Goal: Download file/media

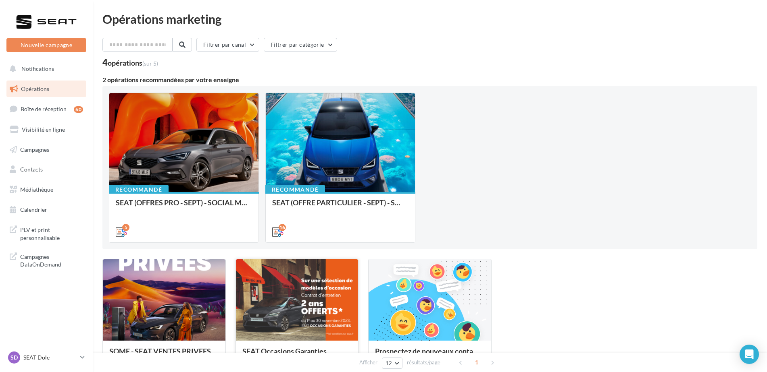
click at [338, 301] on div at bounding box center [297, 301] width 123 height 82
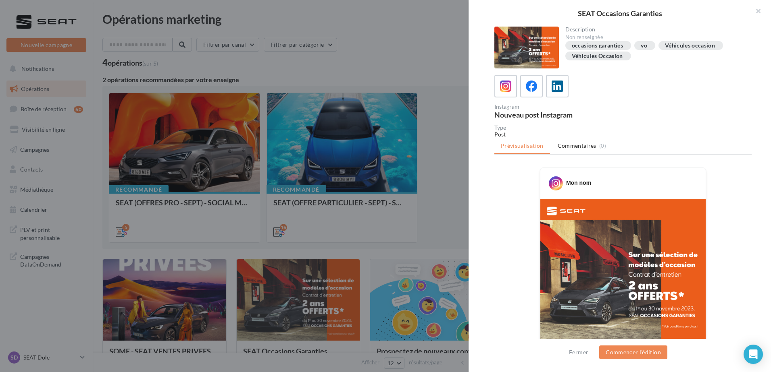
click at [677, 127] on div "Type" at bounding box center [622, 128] width 257 height 6
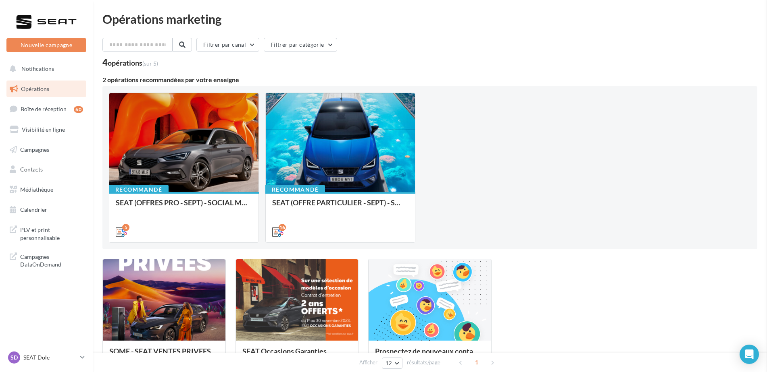
click at [47, 195] on link "Médiathèque" at bounding box center [46, 189] width 83 height 17
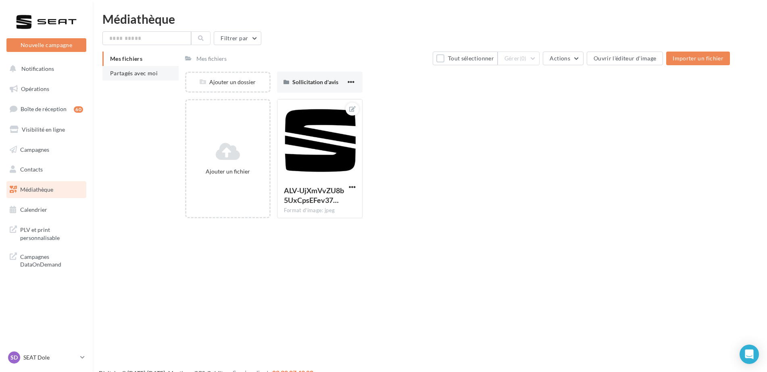
click at [157, 70] on span "Partagés avec moi" at bounding box center [134, 73] width 48 height 7
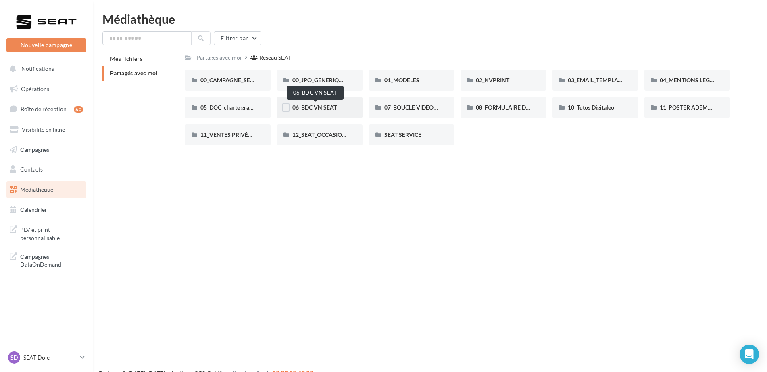
click at [336, 110] on span "06_BDC VN SEAT" at bounding box center [314, 107] width 44 height 7
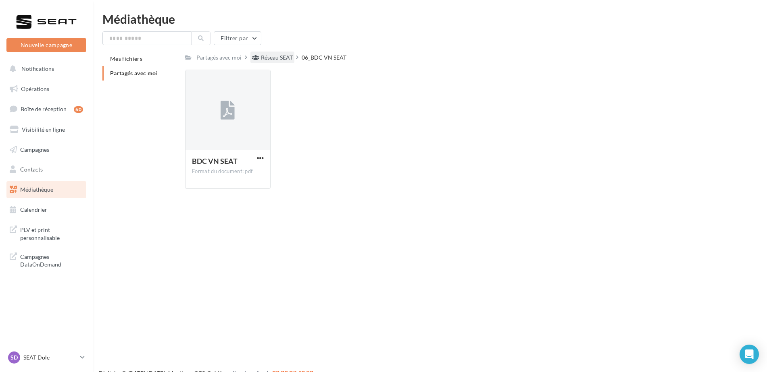
click at [287, 56] on div "Réseau SEAT" at bounding box center [277, 58] width 32 height 8
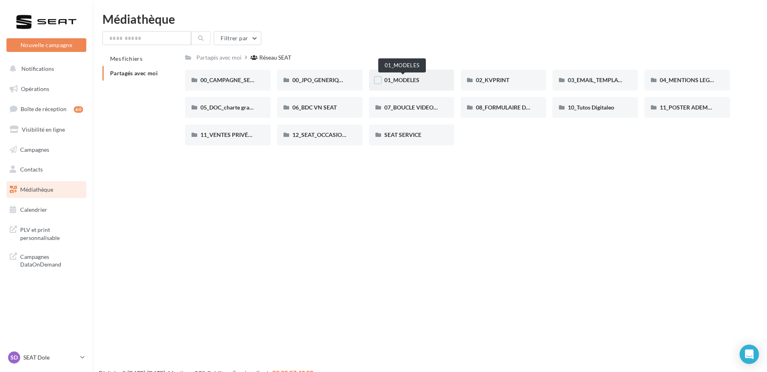
click at [412, 81] on span "01_MODELES" at bounding box center [401, 80] width 35 height 7
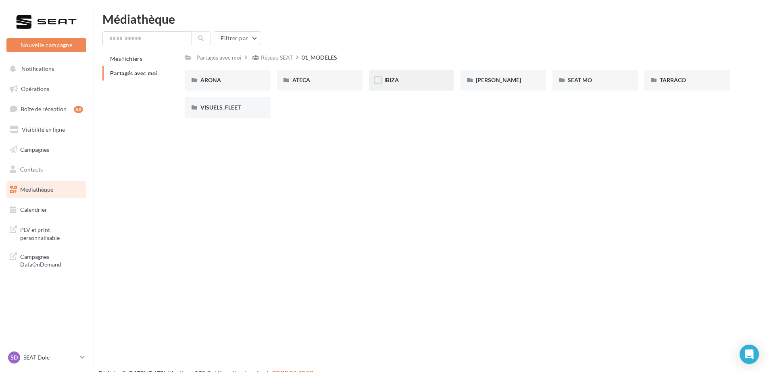
click at [432, 79] on div "IBIZA" at bounding box center [411, 80] width 55 height 8
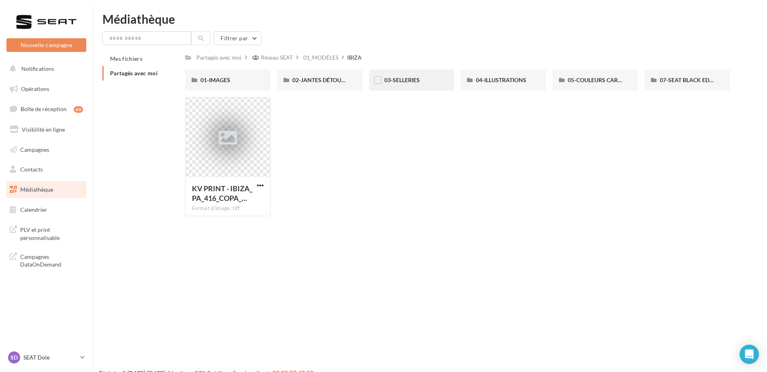
click at [425, 76] on div "03-SELLERIES" at bounding box center [411, 80] width 85 height 21
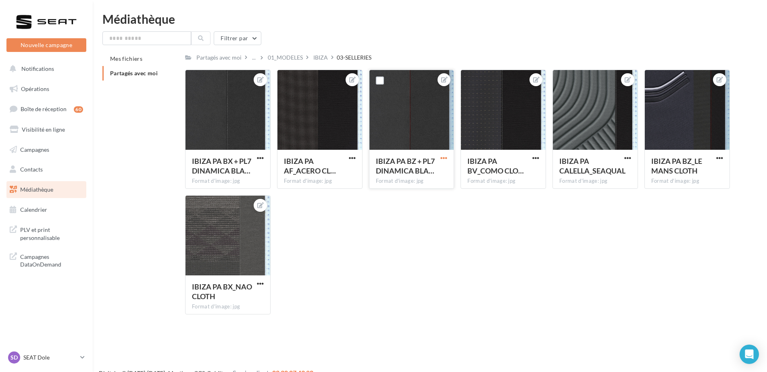
click at [445, 158] on span "button" at bounding box center [443, 158] width 7 height 7
click at [419, 192] on button "Télécharger" at bounding box center [406, 195] width 85 height 21
click at [530, 159] on div "IBIZA PA BV_COMO CLO…" at bounding box center [503, 166] width 72 height 21
click at [535, 159] on span "button" at bounding box center [535, 158] width 7 height 7
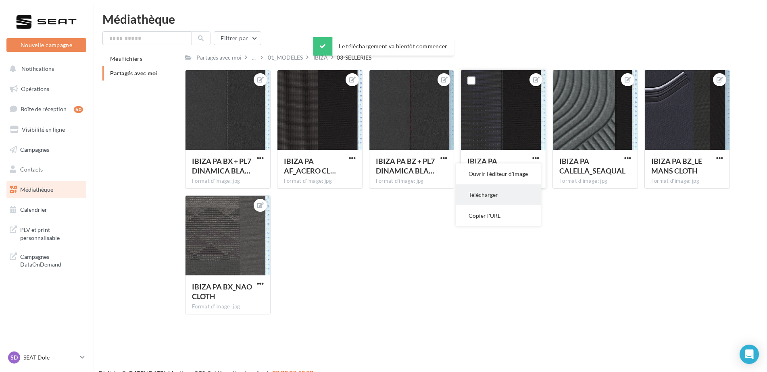
click at [509, 192] on button "Télécharger" at bounding box center [497, 195] width 85 height 21
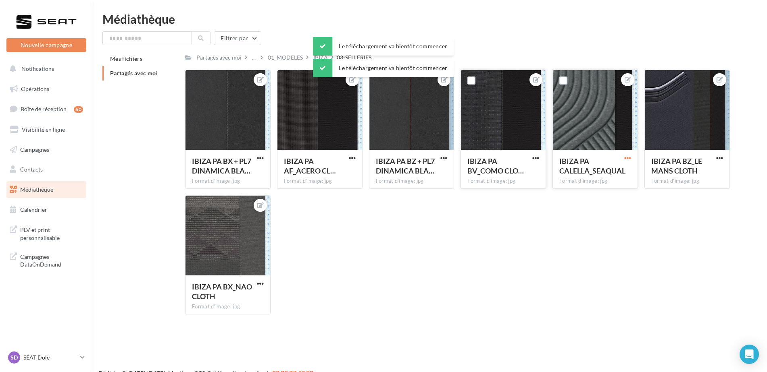
click at [626, 159] on span "button" at bounding box center [627, 158] width 7 height 7
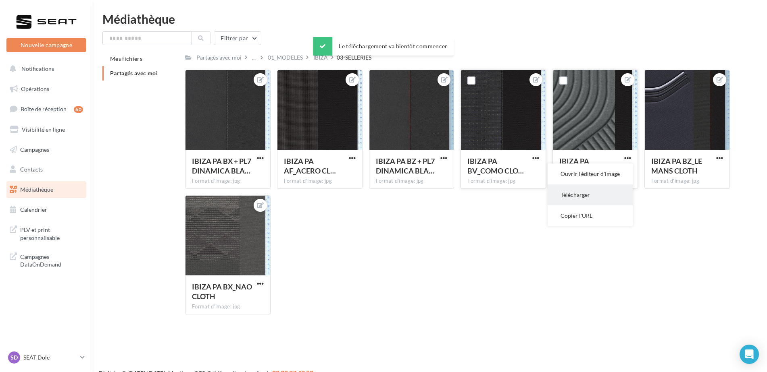
click at [592, 193] on button "Télécharger" at bounding box center [589, 195] width 85 height 21
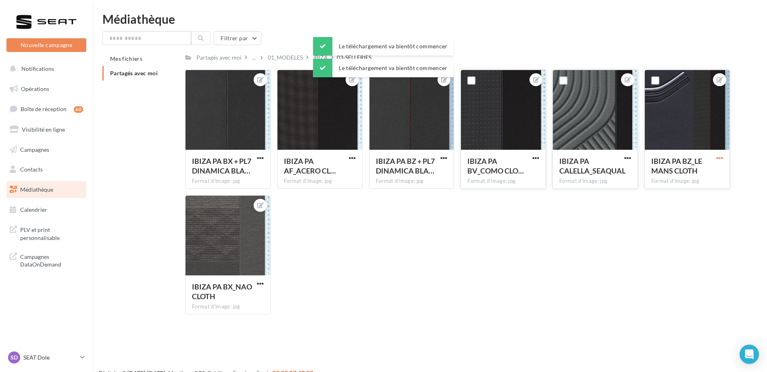
click at [717, 158] on span "button" at bounding box center [719, 158] width 7 height 7
drag, startPoint x: 708, startPoint y: 189, endPoint x: 624, endPoint y: 190, distance: 83.8
click at [707, 189] on button "Télécharger" at bounding box center [681, 195] width 85 height 21
click at [257, 282] on span "button" at bounding box center [260, 284] width 7 height 7
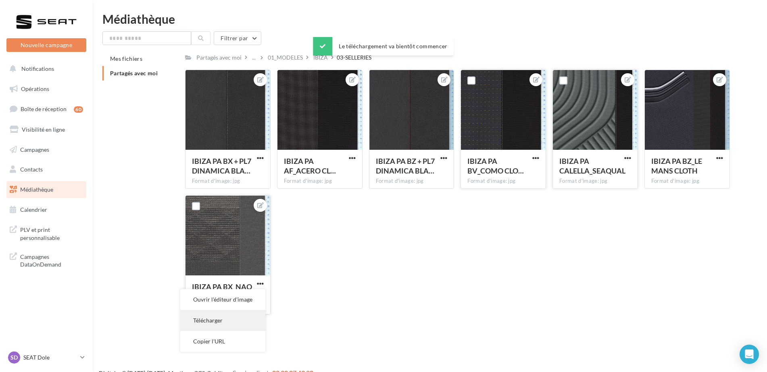
click at [218, 319] on button "Télécharger" at bounding box center [222, 320] width 85 height 21
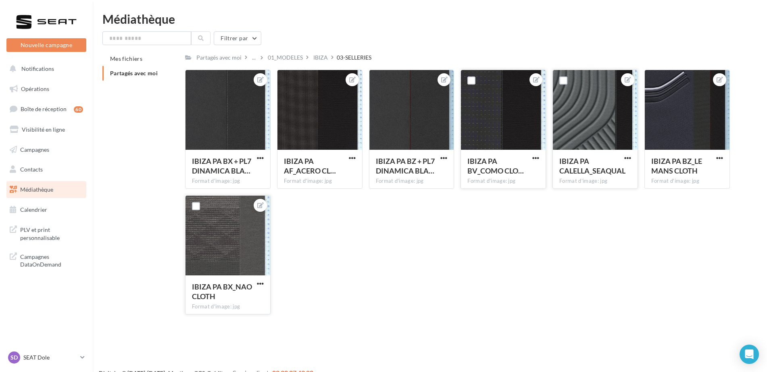
click at [589, 298] on div "IBIZA PA BX + PL7 DINAMICA BLA… Format d'image: jpg IBIZA PA BX + PL7 DINAMICA …" at bounding box center [460, 195] width 551 height 251
